Goal: Navigation & Orientation: Find specific page/section

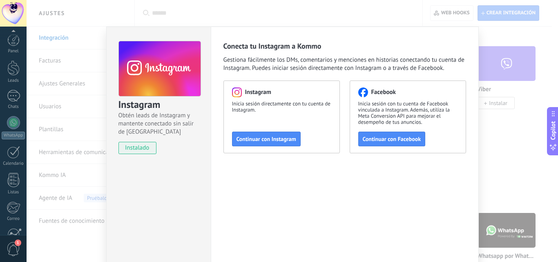
scroll to position [78, 0]
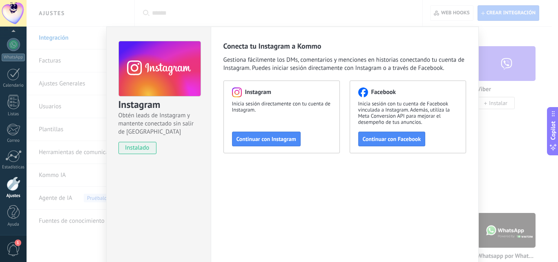
drag, startPoint x: 502, startPoint y: 45, endPoint x: 465, endPoint y: 4, distance: 54.9
click at [499, 42] on div "Instagram Obtén leads de Instagram y mantente conectado sin salir de Kommo inst…" at bounding box center [292, 131] width 531 height 262
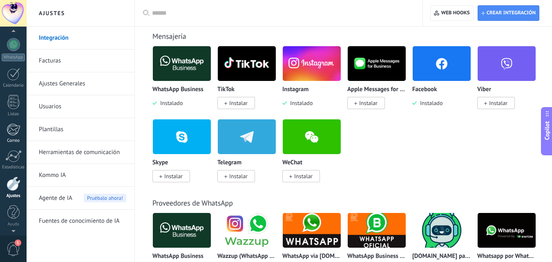
scroll to position [0, 0]
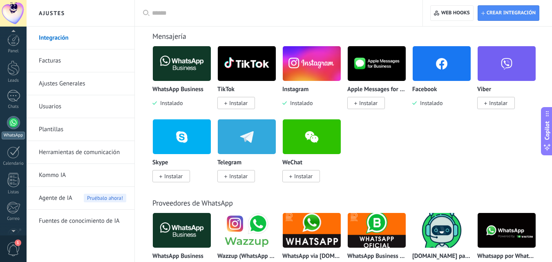
click at [12, 122] on div at bounding box center [13, 122] width 13 height 13
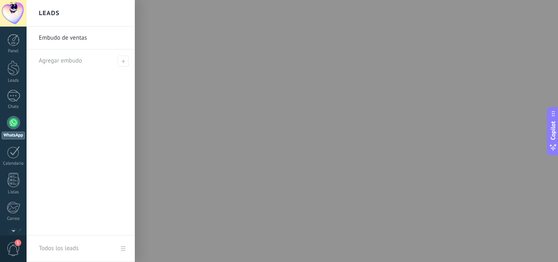
click at [71, 30] on link "Embudo de ventas" at bounding box center [83, 38] width 88 height 23
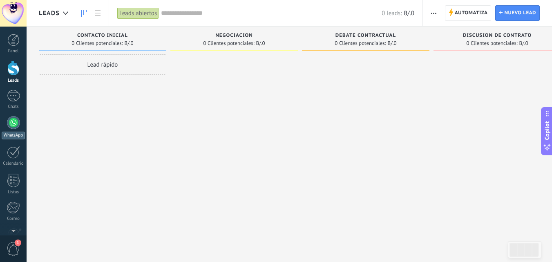
click at [13, 125] on div at bounding box center [13, 122] width 13 height 13
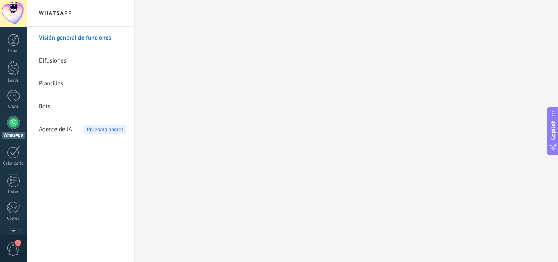
click at [11, 126] on div at bounding box center [13, 122] width 13 height 13
click at [13, 38] on div at bounding box center [13, 40] width 12 height 12
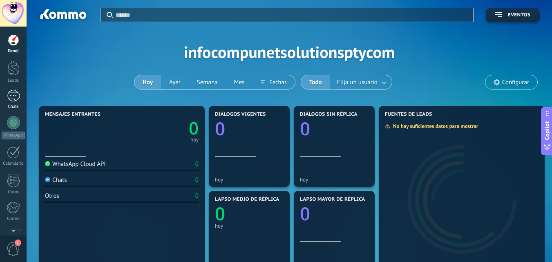
click at [13, 94] on div at bounding box center [13, 96] width 13 height 12
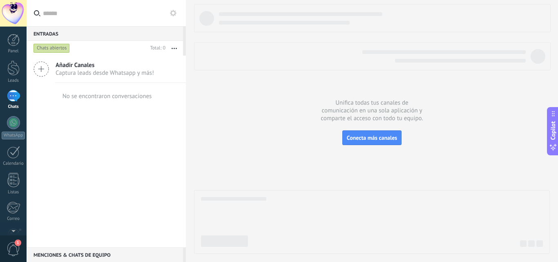
click at [59, 47] on div "Chats abiertos" at bounding box center [51, 48] width 36 height 10
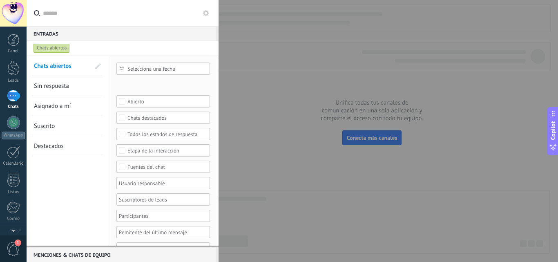
click at [51, 107] on span "Asignado a mí" at bounding box center [52, 106] width 37 height 8
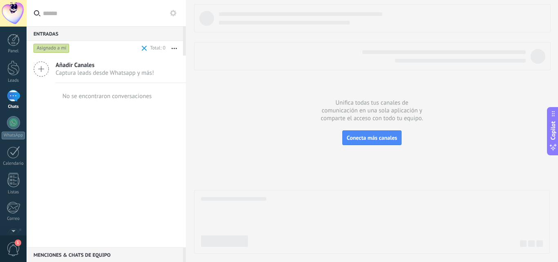
click at [52, 49] on div "Asignado a mí" at bounding box center [51, 48] width 36 height 10
